Goal: Information Seeking & Learning: Learn about a topic

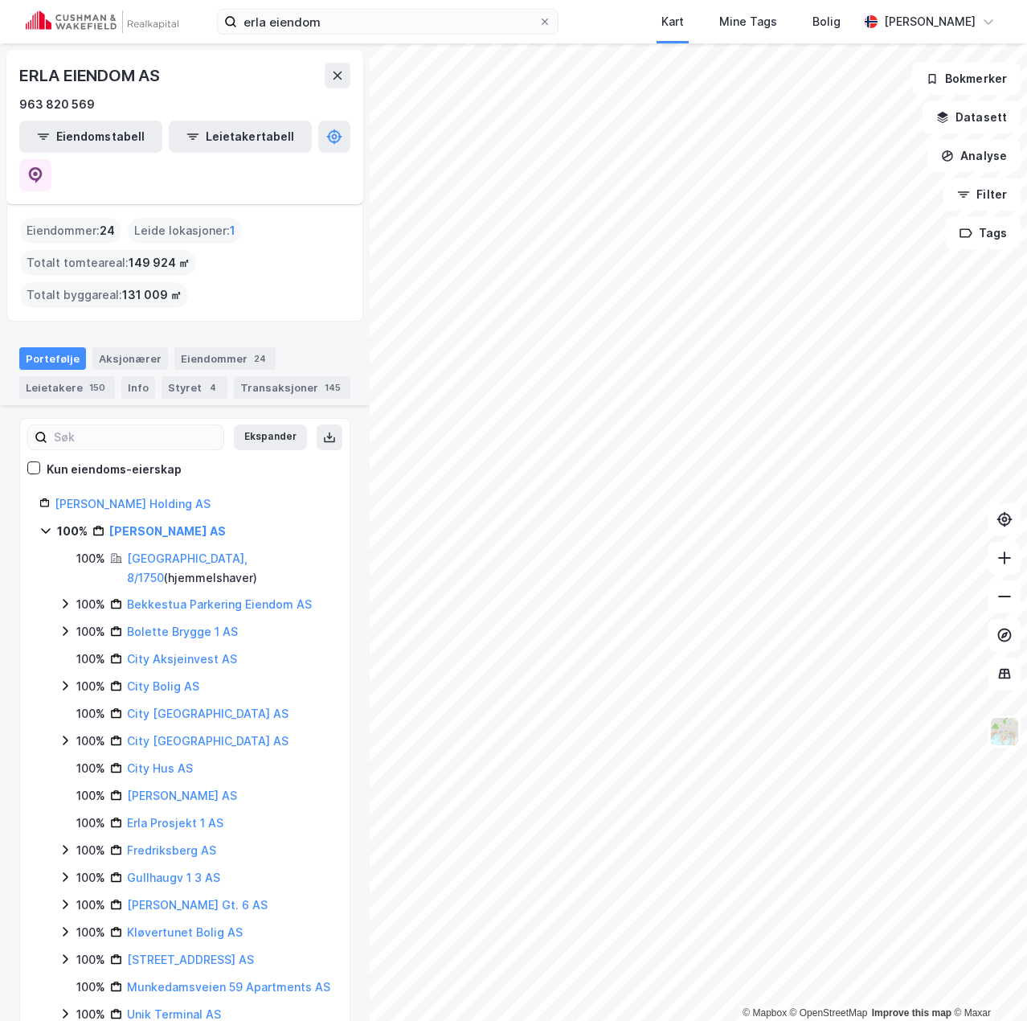
scroll to position [140, 0]
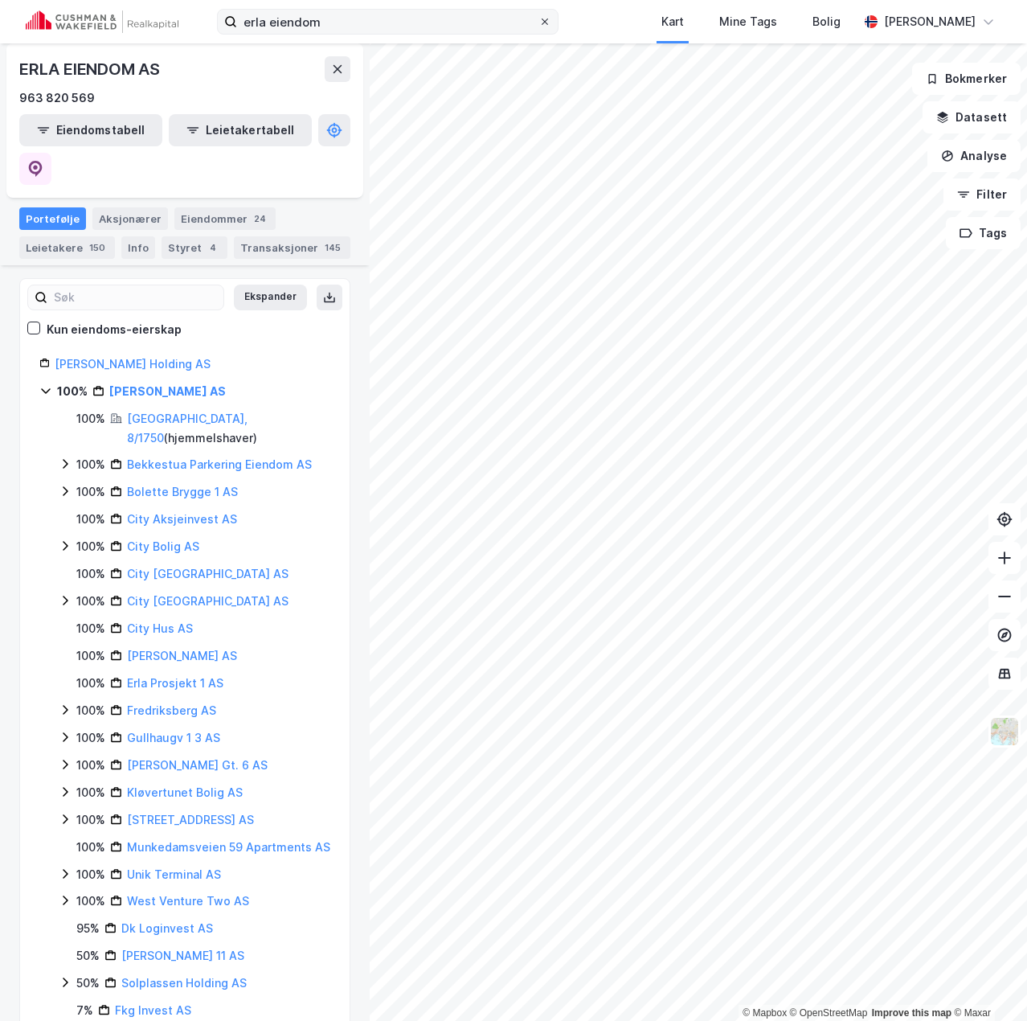
click at [548, 23] on icon at bounding box center [545, 21] width 6 height 6
click at [538, 23] on input "erla eiendom" at bounding box center [387, 22] width 301 height 24
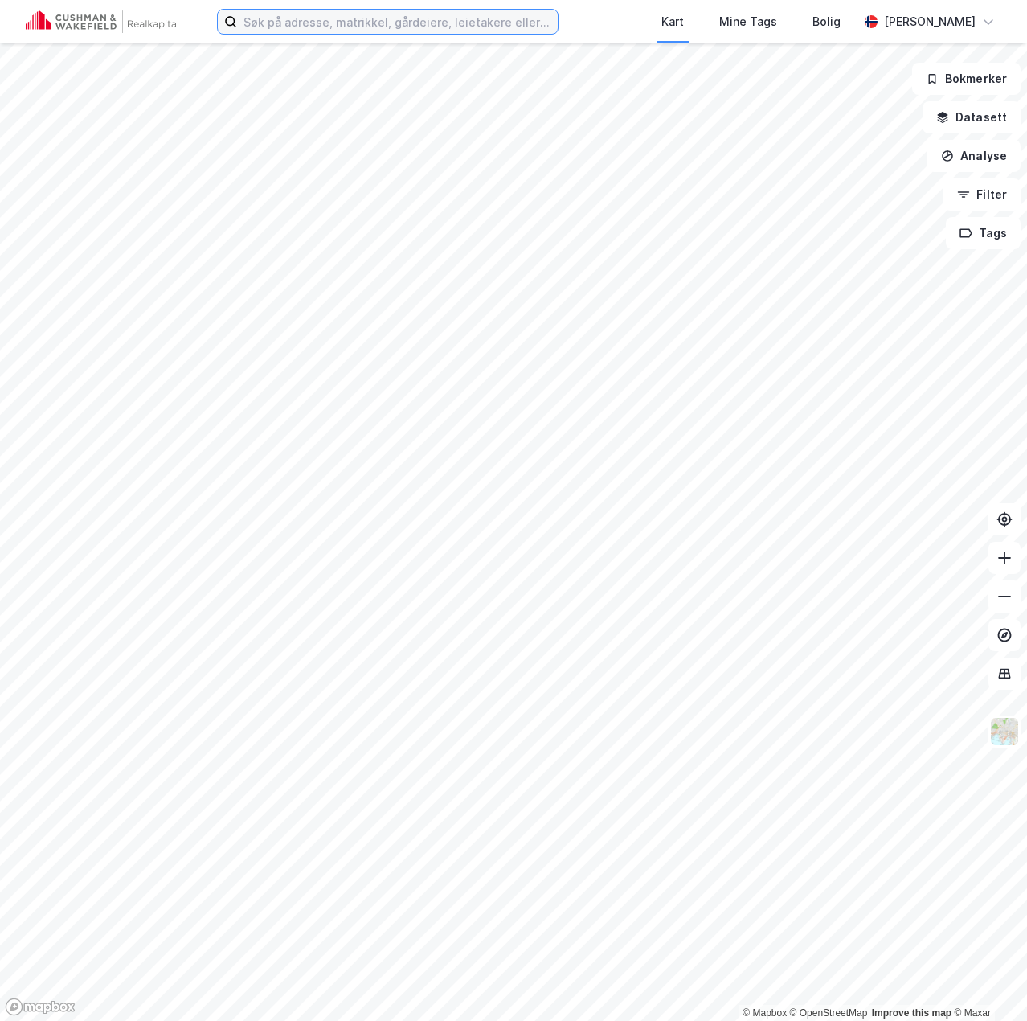
click at [413, 23] on input at bounding box center [397, 22] width 321 height 24
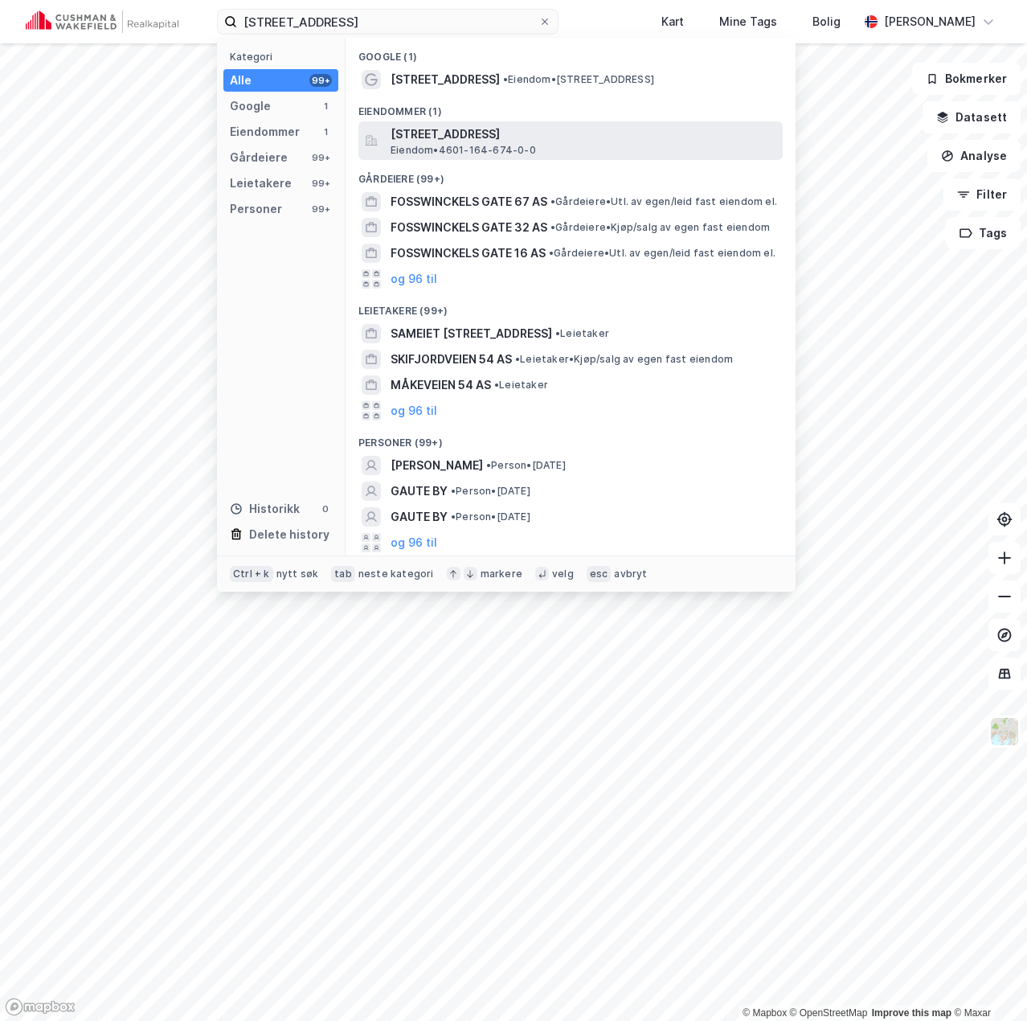
click at [486, 132] on span "[STREET_ADDRESS]" at bounding box center [584, 134] width 386 height 19
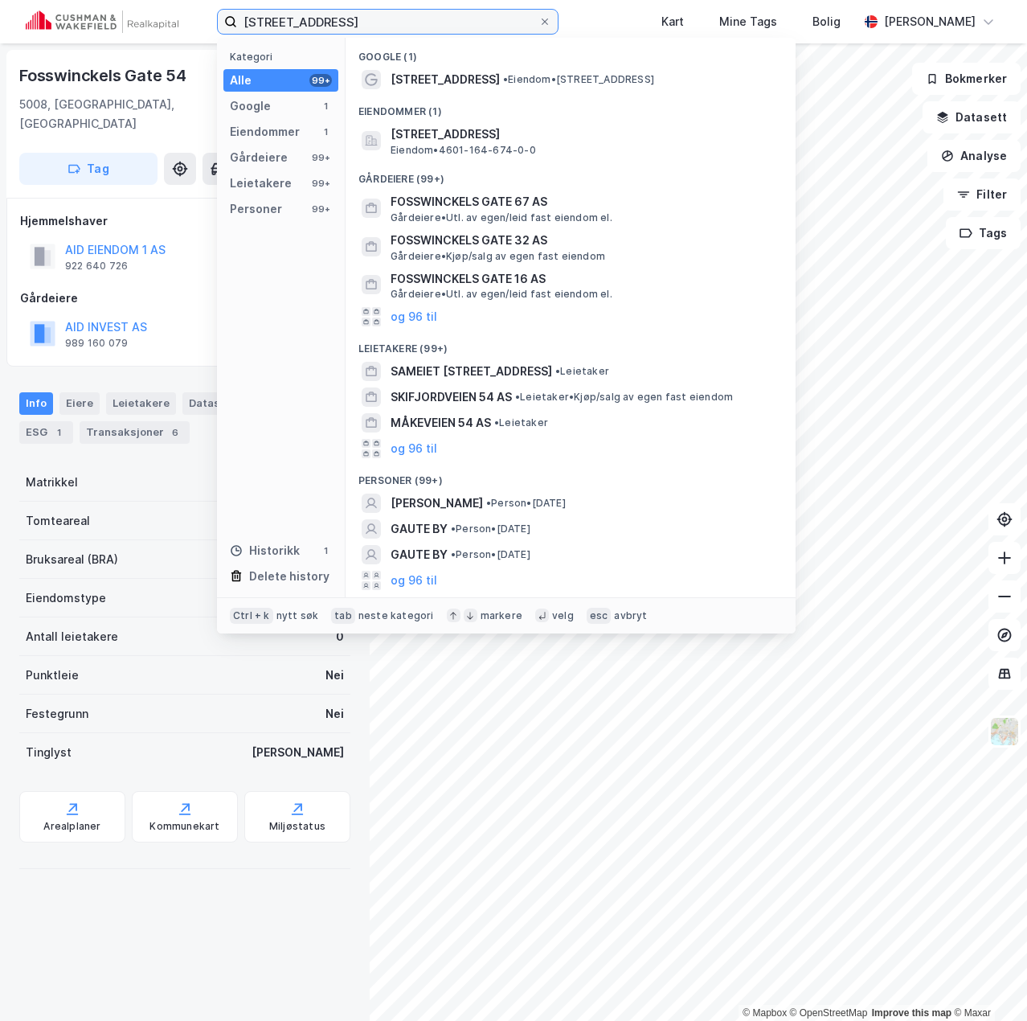
drag, startPoint x: 366, startPoint y: 30, endPoint x: 190, endPoint y: 30, distance: 176.0
click at [190, 30] on div "[STREET_ADDRESS] Kategori Alle 99+ Google 1 Eiendommer 1 Gårdeiere 99+ Leietake…" at bounding box center [513, 21] width 1027 height 43
paste input "[STREET_ADDRESS][PERSON_NAME]"
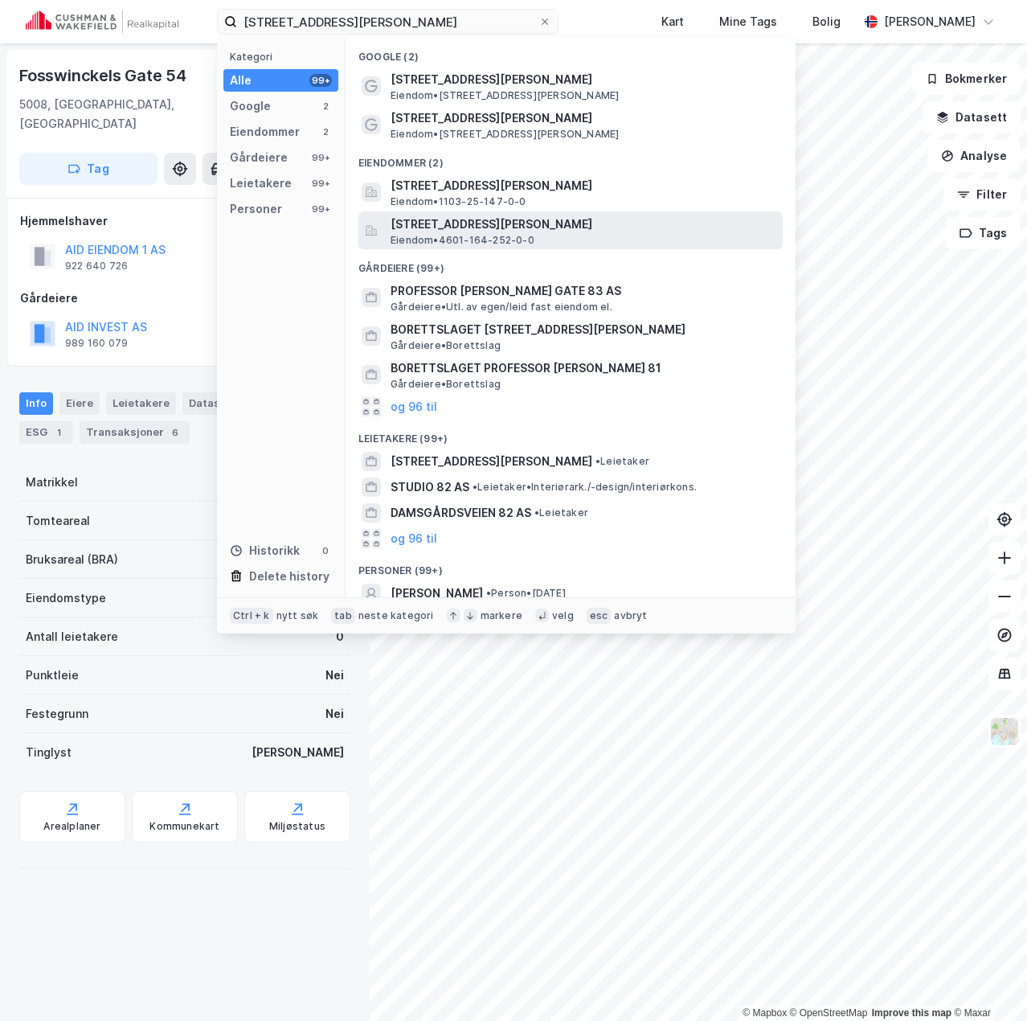
click at [495, 217] on span "[STREET_ADDRESS][PERSON_NAME]" at bounding box center [584, 224] width 386 height 19
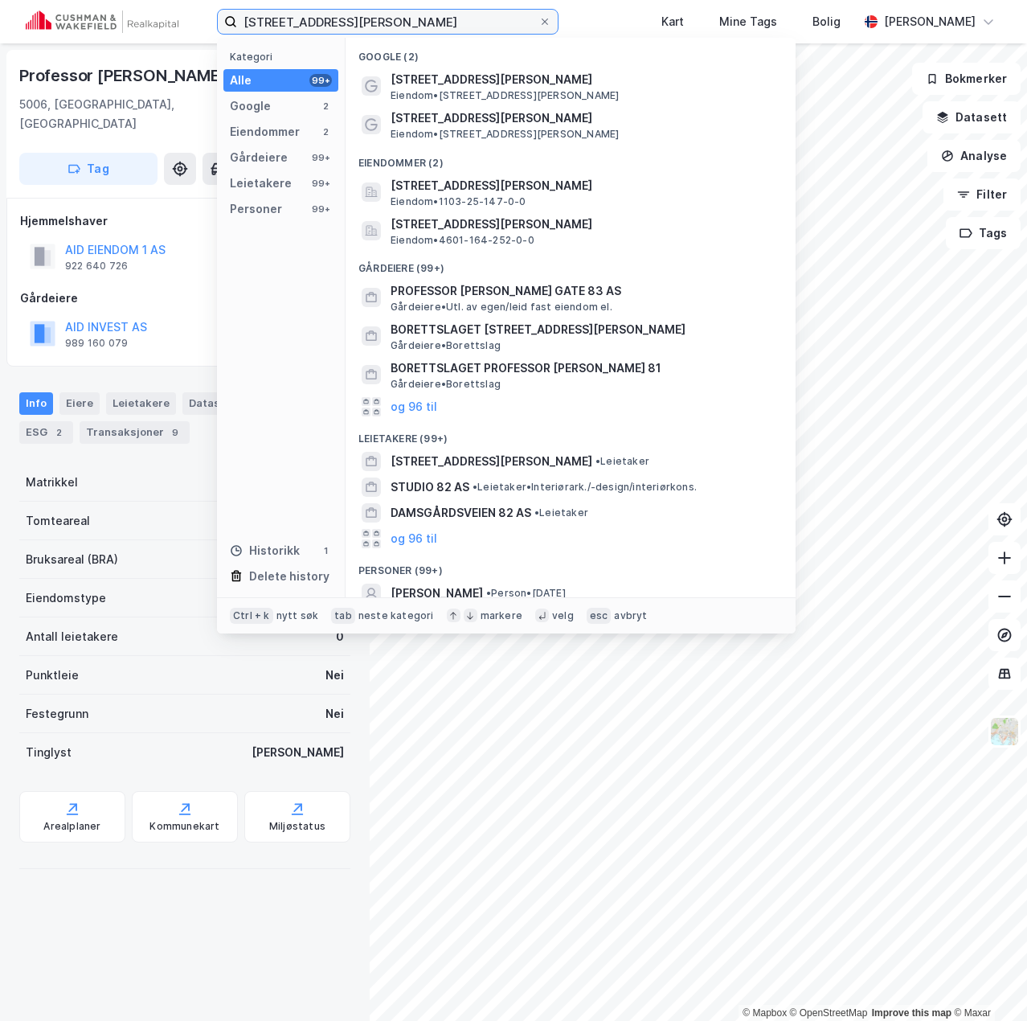
drag, startPoint x: 428, startPoint y: 26, endPoint x: 145, endPoint y: 14, distance: 283.9
click at [145, 14] on div "[STREET_ADDRESS][PERSON_NAME] Kategori Alle 99+ Google 2 Eiendommer 2 Gårdeiere…" at bounding box center [513, 21] width 1027 height 43
click at [132, 904] on div "Professor Hansteens [STREET_ADDRESS], 164/252 Tag Hjemmelshaver AID EIENDOM 1 A…" at bounding box center [185, 531] width 370 height 977
drag, startPoint x: 428, startPoint y: 18, endPoint x: 80, endPoint y: 15, distance: 348.8
click at [80, 15] on div "[STREET_ADDRESS][PERSON_NAME] Kategori Alle 99+ Google 2 Eiendommer 2 Gårdeiere…" at bounding box center [513, 21] width 1027 height 43
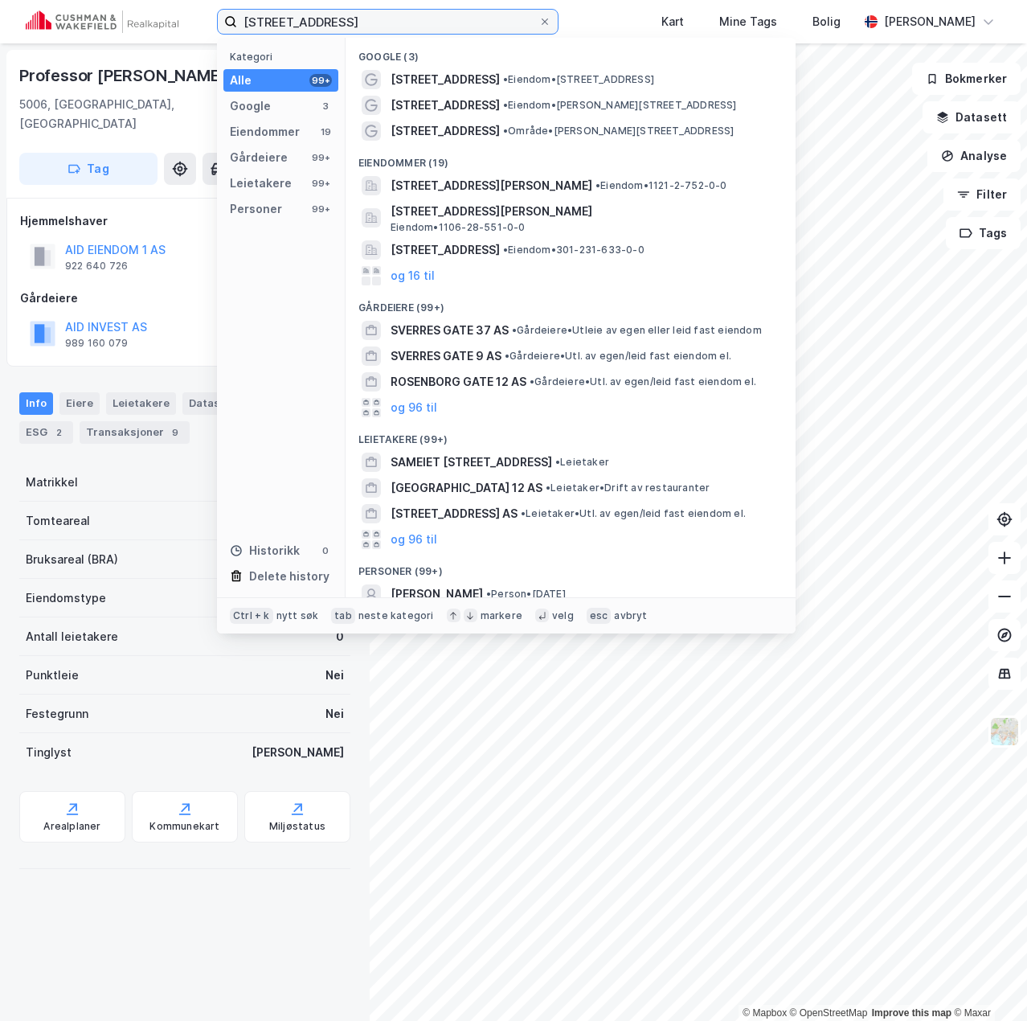
type input "[STREET_ADDRESS]"
